Goal: Task Accomplishment & Management: Manage account settings

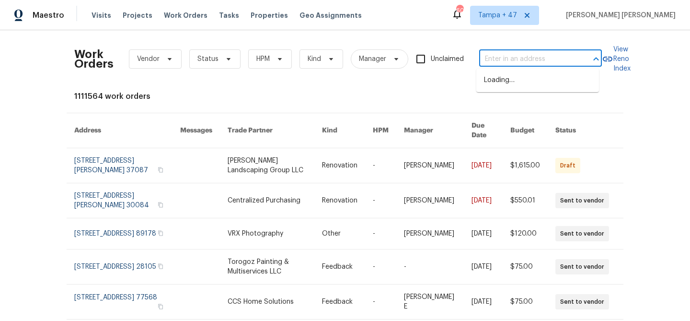
click at [513, 60] on input "text" at bounding box center [527, 59] width 96 height 15
paste input "[STREET_ADDRESS]"
type input "[STREET_ADDRESS]"
click at [494, 88] on li "[STREET_ADDRESS]" at bounding box center [538, 80] width 123 height 16
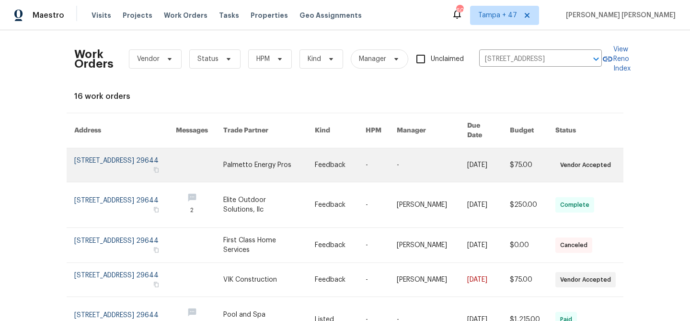
click at [478, 152] on link at bounding box center [488, 165] width 43 height 34
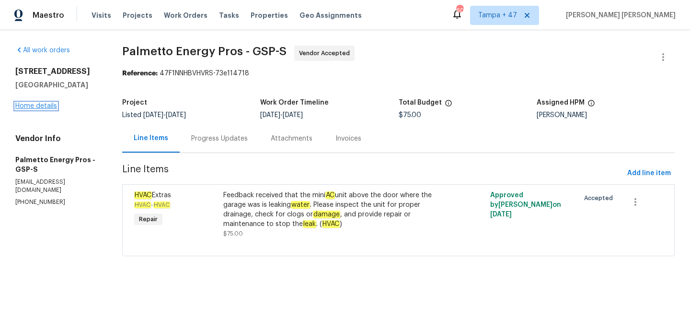
click at [53, 107] on link "Home details" at bounding box center [36, 106] width 42 height 7
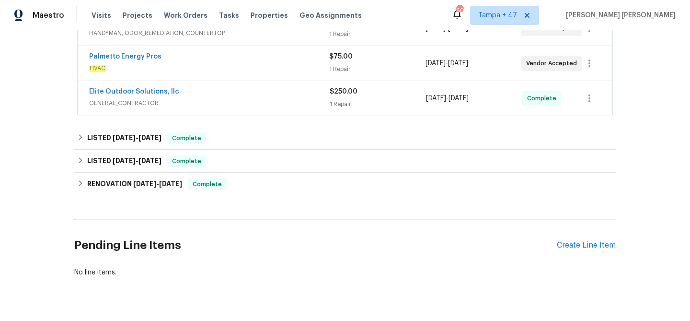
scroll to position [205, 0]
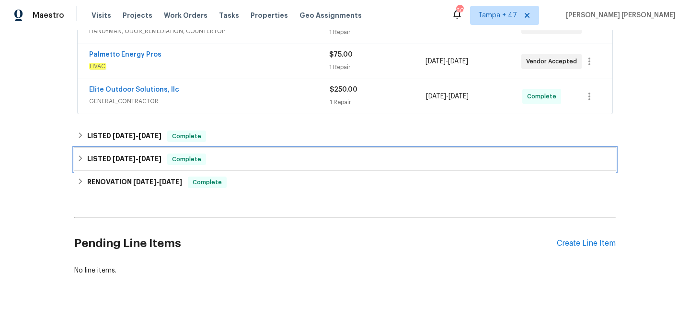
click at [205, 161] on span "Complete" at bounding box center [186, 159] width 37 height 10
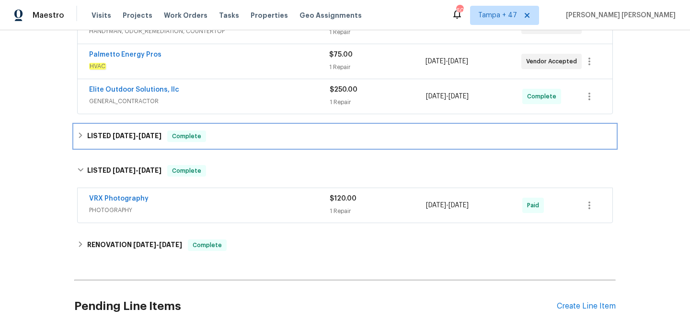
click at [245, 137] on div "LISTED 6/23/25 - 8/26/25 Complete" at bounding box center [345, 136] width 536 height 12
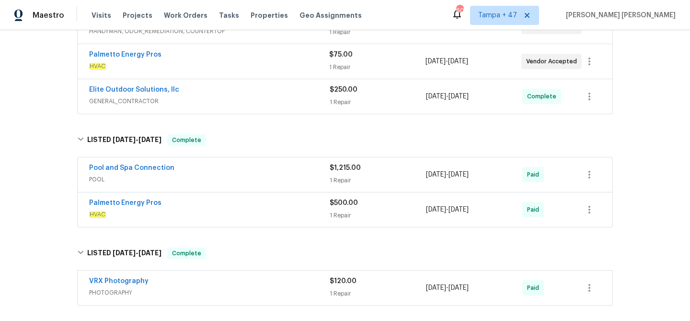
click at [280, 111] on div "Elite Outdoor Solutions, llc GENERAL_CONTRACTOR $250.00 1 Repair 9/29/2025 - 9/…" at bounding box center [345, 96] width 535 height 35
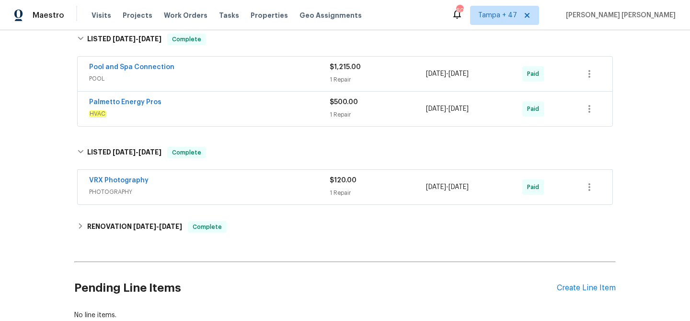
scroll to position [377, 0]
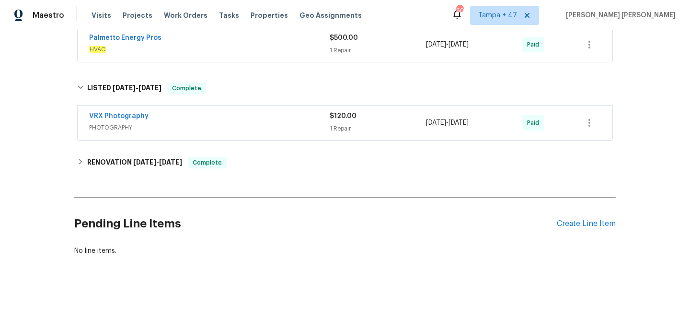
click at [310, 123] on span "PHOTOGRAPHY" at bounding box center [209, 128] width 241 height 10
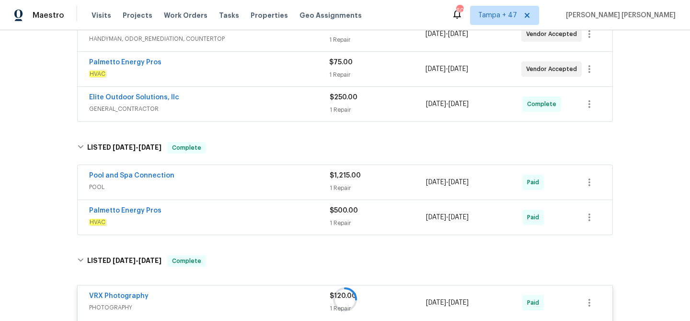
scroll to position [187, 0]
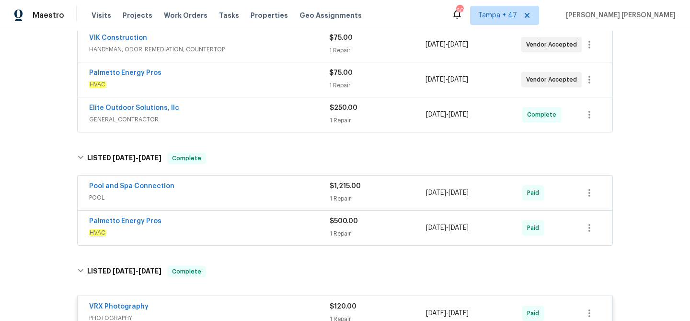
click at [294, 222] on div "Palmetto Energy Pros" at bounding box center [209, 222] width 241 height 12
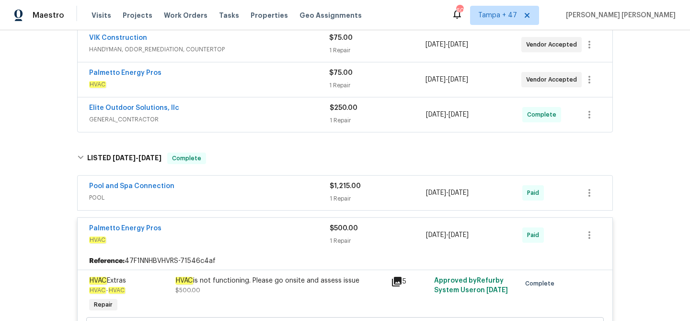
click at [295, 204] on div "Pool and Spa Connection POOL $1,215.00 1 Repair 6/25/2025 - 8/22/2025 Paid" at bounding box center [345, 192] width 535 height 35
click at [301, 184] on div "Pool and Spa Connection" at bounding box center [209, 187] width 241 height 12
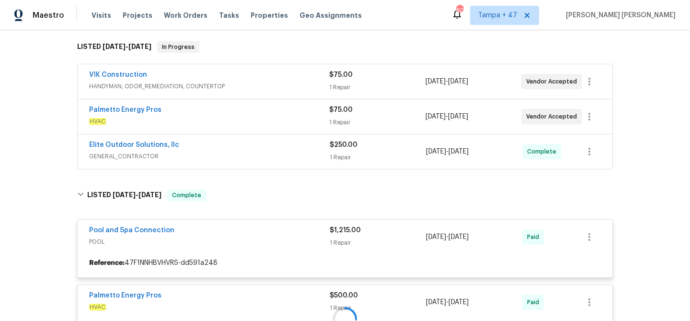
scroll to position [113, 0]
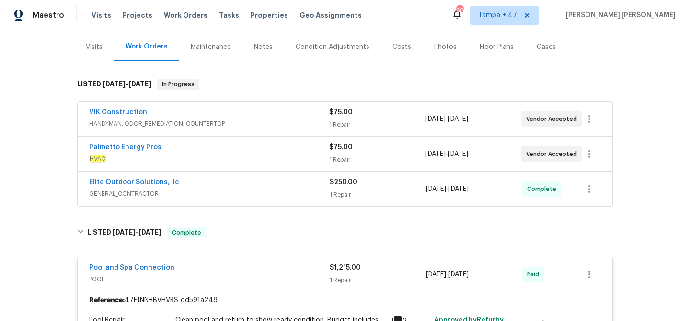
click at [295, 184] on div "Elite Outdoor Solutions, llc" at bounding box center [209, 183] width 241 height 12
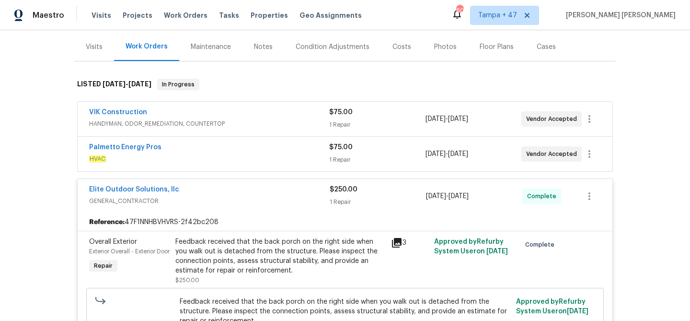
click at [299, 154] on span "HVAC" at bounding box center [209, 159] width 240 height 10
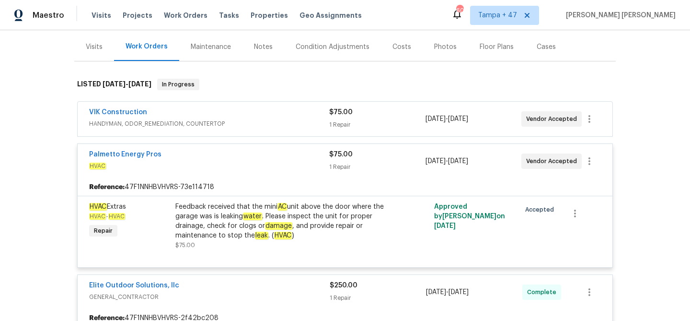
click at [299, 154] on div "Palmetto Energy Pros" at bounding box center [209, 156] width 240 height 12
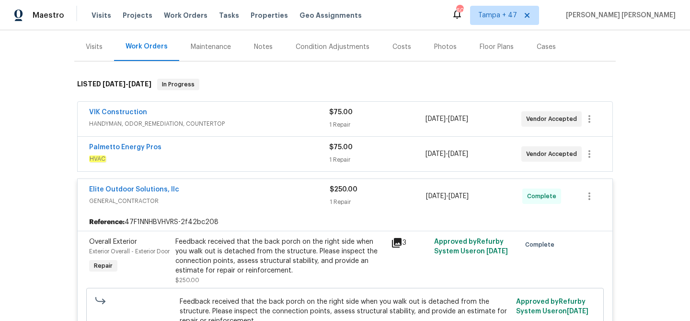
click at [298, 110] on div "VIK Construction" at bounding box center [209, 113] width 240 height 12
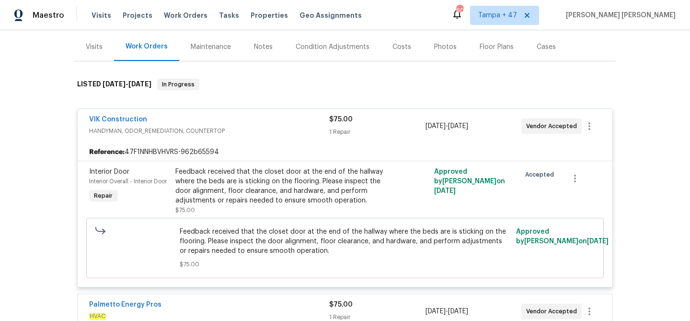
click at [294, 119] on div "VIK Construction" at bounding box center [209, 121] width 240 height 12
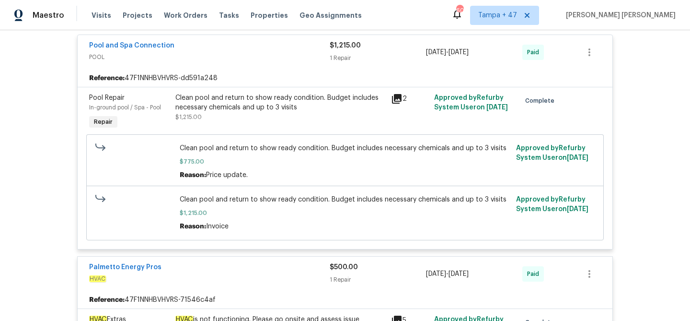
scroll to position [0, 0]
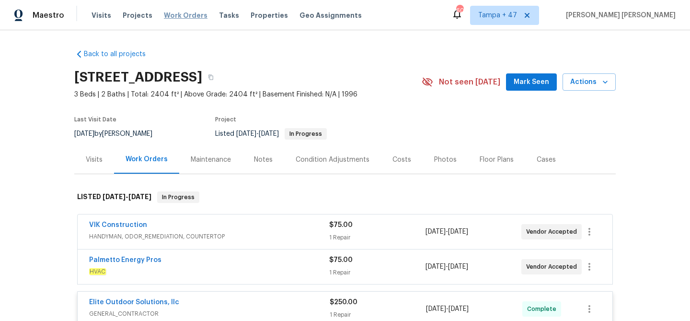
click at [190, 12] on span "Work Orders" at bounding box center [186, 16] width 44 height 10
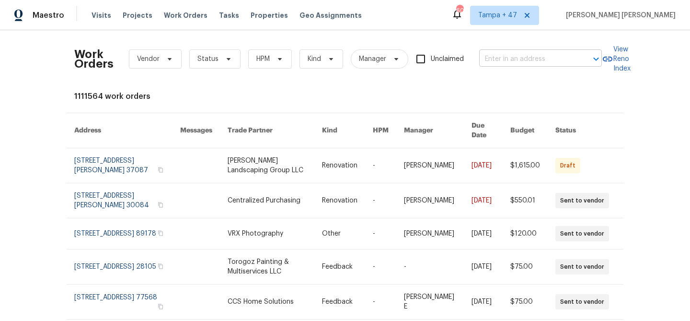
click at [509, 58] on input "text" at bounding box center [527, 59] width 96 height 15
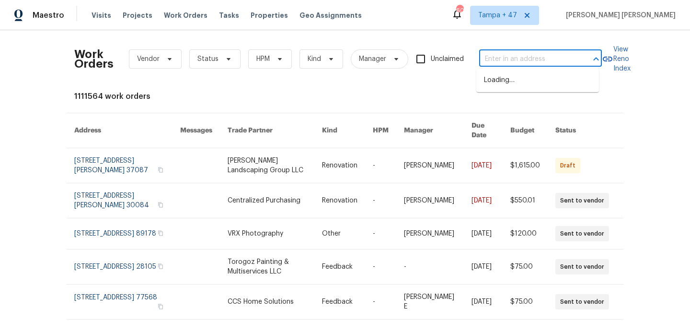
paste input "9803 Mimbrough St, Houston, TX 77029"
type input "9803 Mimbrough St, Houston, TX 77029"
click at [498, 85] on li "9803 Mimbrough St, Houston, TX 77029" at bounding box center [538, 80] width 123 height 16
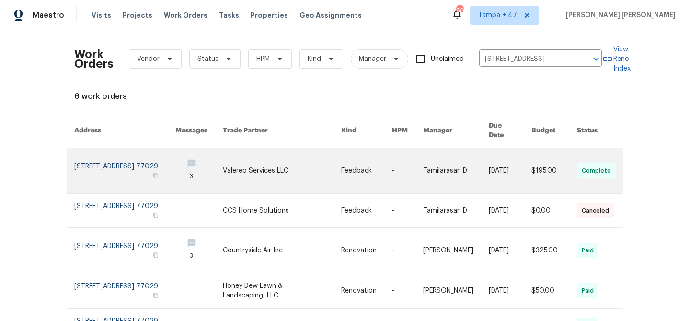
click at [459, 160] on link at bounding box center [456, 170] width 66 height 45
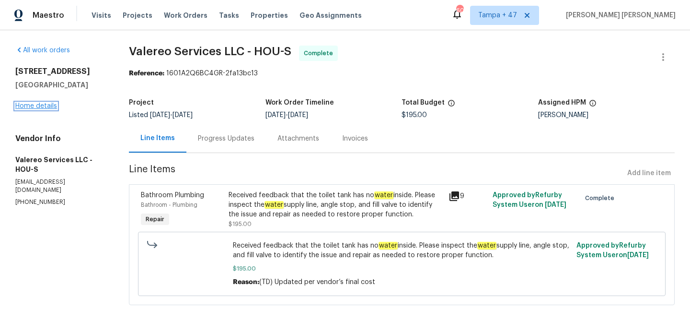
click at [37, 105] on link "Home details" at bounding box center [36, 106] width 42 height 7
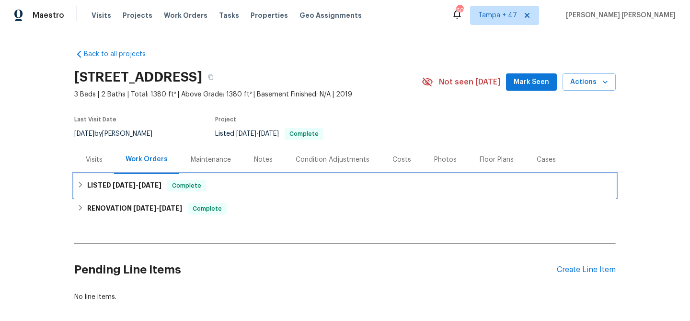
click at [210, 184] on div "LISTED 9/16/25 - 9/29/25 Complete" at bounding box center [345, 186] width 536 height 12
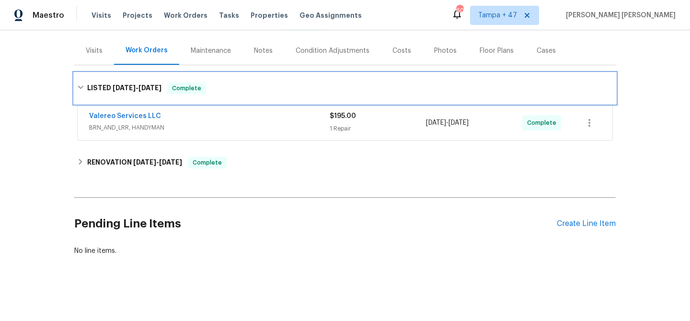
scroll to position [116, 0]
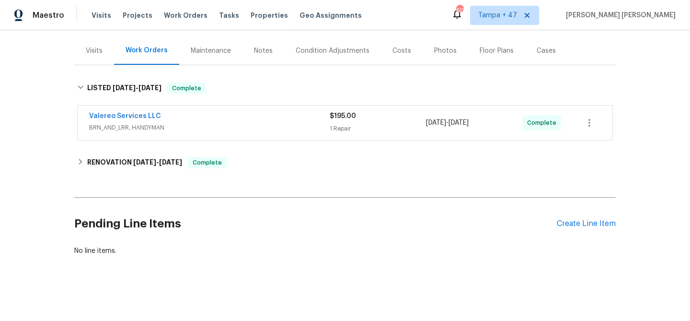
click at [237, 105] on div "Valereo Services LLC BRN_AND_LRR, HANDYMAN $195.00 1 Repair 9/26/2025 - 9/26/20…" at bounding box center [345, 122] width 535 height 35
click at [252, 123] on span "BRN_AND_LRR, HANDYMAN" at bounding box center [209, 128] width 241 height 10
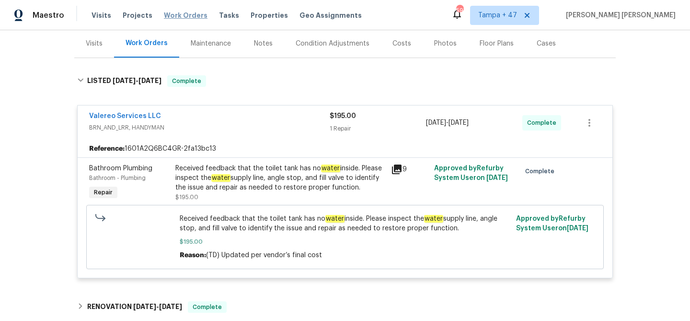
click at [179, 14] on span "Work Orders" at bounding box center [186, 16] width 44 height 10
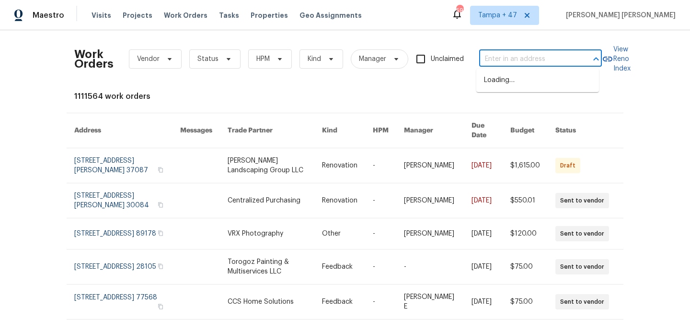
click at [496, 62] on input "text" at bounding box center [527, 59] width 96 height 15
paste input "926 38th Ave, Anoka, MN 55303"
type input "926 38th Ave, Anoka, MN 55303"
click at [505, 78] on li "926 38th Ave, Anoka, MN 55303" at bounding box center [538, 80] width 123 height 16
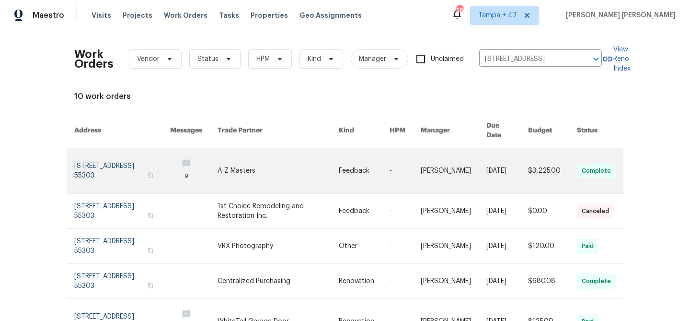
click at [506, 151] on link at bounding box center [508, 170] width 42 height 45
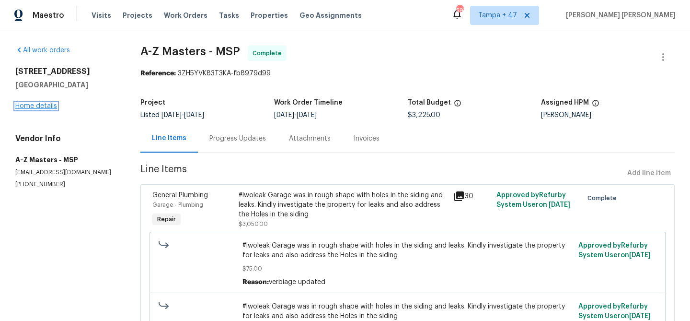
click at [36, 105] on link "Home details" at bounding box center [36, 106] width 42 height 7
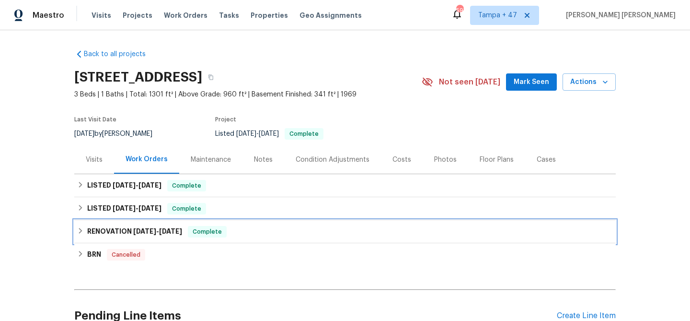
click at [193, 234] on span "Complete" at bounding box center [207, 232] width 37 height 10
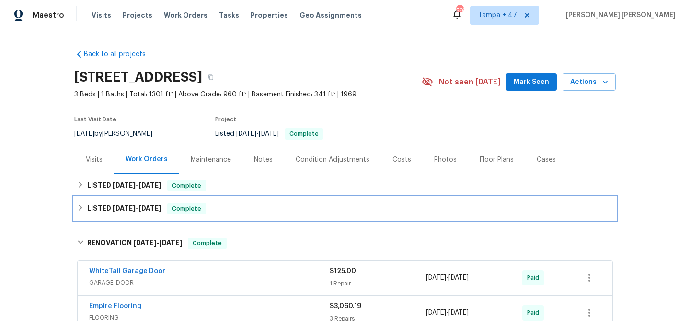
click at [218, 204] on div "LISTED 6/26/25 - 6/27/25 Complete" at bounding box center [345, 209] width 536 height 12
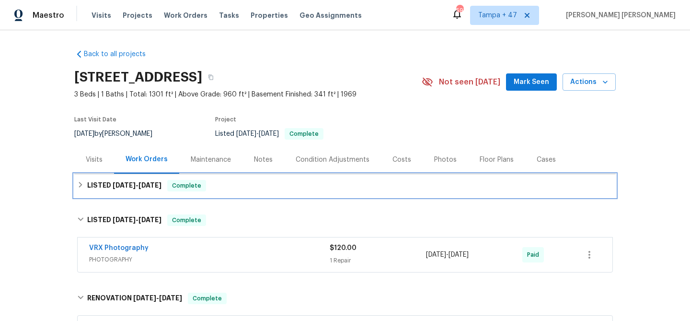
click at [231, 186] on div "LISTED 9/13/25 - 9/29/25 Complete" at bounding box center [345, 186] width 536 height 12
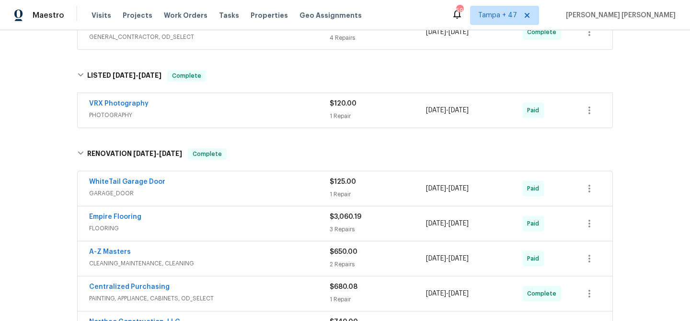
scroll to position [199, 0]
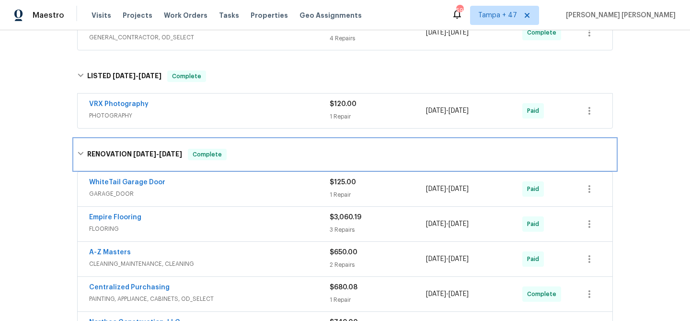
click at [162, 154] on span "6/24/25" at bounding box center [170, 154] width 23 height 7
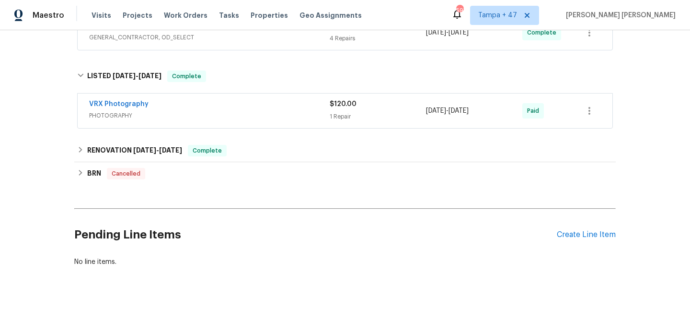
click at [275, 117] on span "PHOTOGRAPHY" at bounding box center [209, 116] width 241 height 10
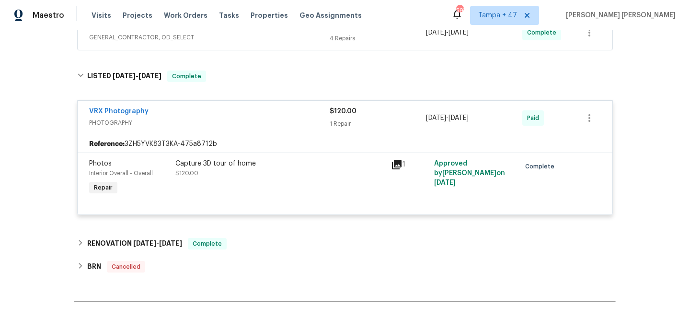
scroll to position [184, 0]
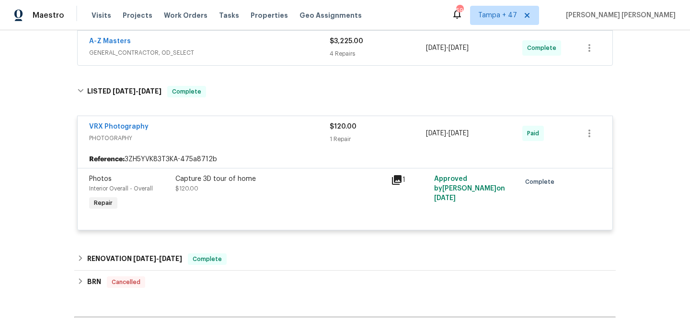
click at [302, 39] on div "A-Z Masters" at bounding box center [209, 42] width 241 height 12
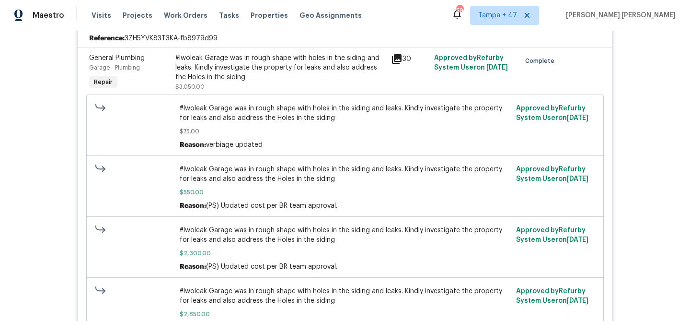
scroll to position [141, 0]
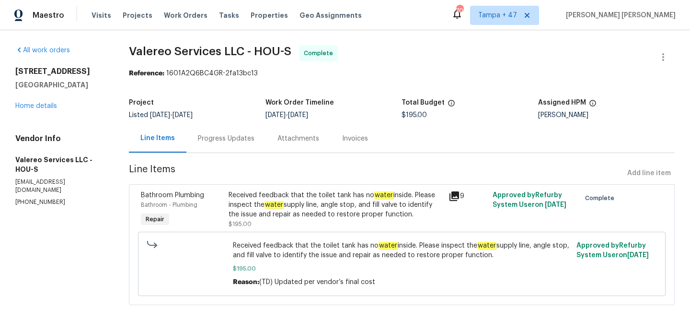
click at [228, 136] on div "Progress Updates" at bounding box center [226, 139] width 57 height 10
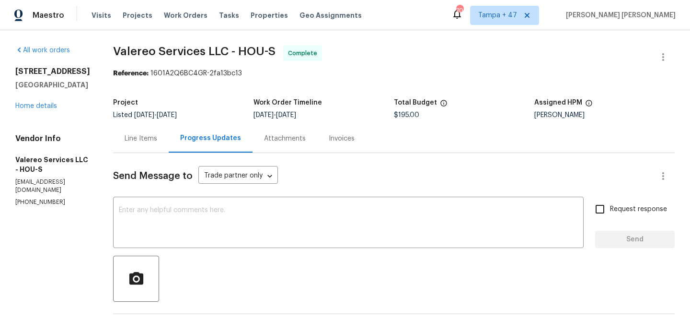
click at [139, 135] on div "Line Items" at bounding box center [141, 139] width 33 height 10
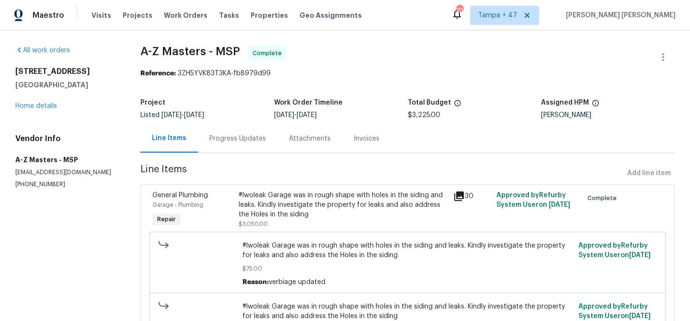
click at [227, 139] on div "Progress Updates" at bounding box center [238, 139] width 57 height 10
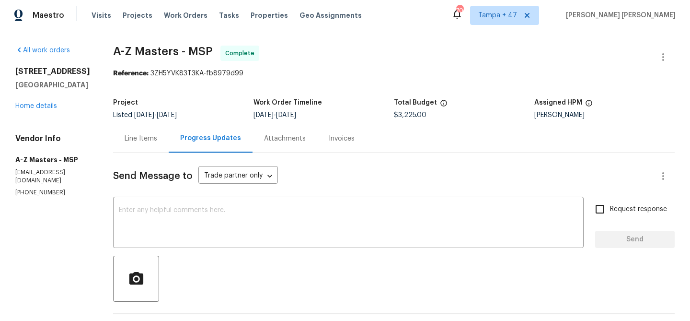
click at [158, 142] on div "Line Items" at bounding box center [141, 138] width 56 height 28
